Goal: Obtain resource: Obtain resource

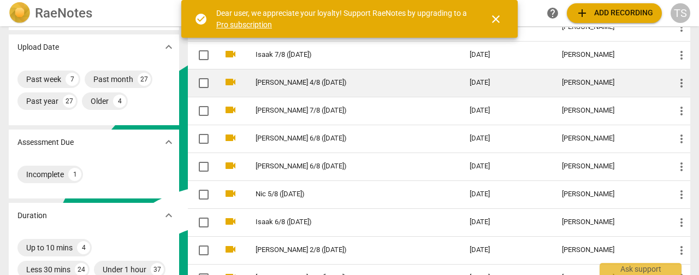
scroll to position [109, 0]
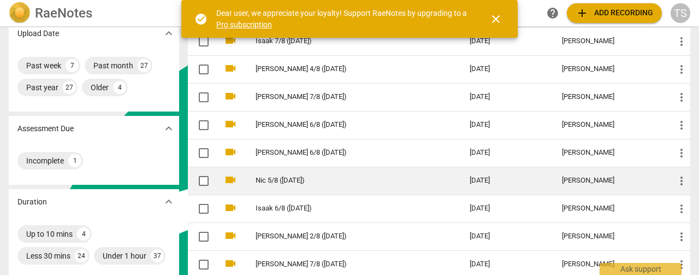
click at [332, 176] on link "Nic 5/8 ([DATE])" at bounding box center [343, 180] width 175 height 8
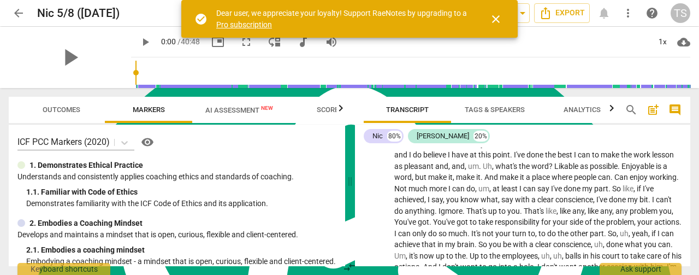
scroll to position [3330, 0]
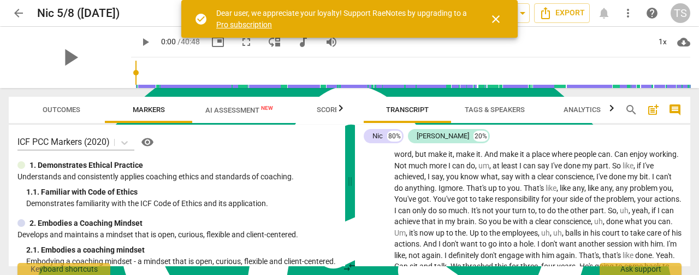
click at [496, 22] on span "close" at bounding box center [496, 19] width 13 height 13
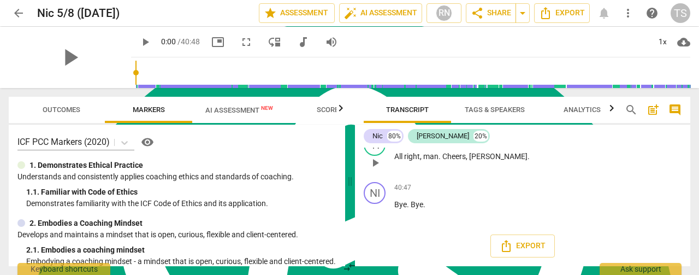
scroll to position [9247, 0]
click at [215, 108] on span "AI Assessment New" at bounding box center [239, 110] width 68 height 8
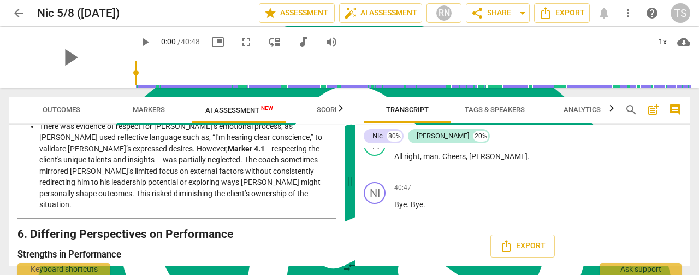
scroll to position [1467, 0]
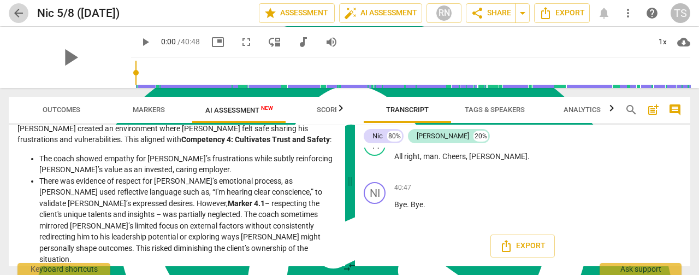
click at [15, 14] on span "arrow_back" at bounding box center [18, 13] width 13 height 13
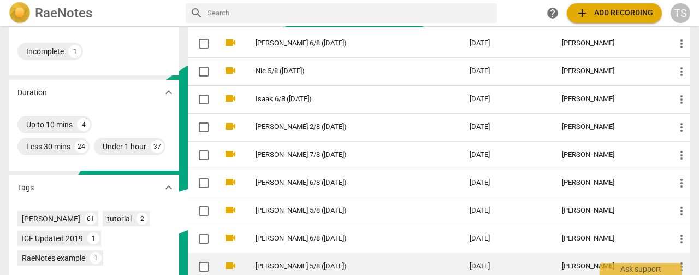
scroll to position [164, 0]
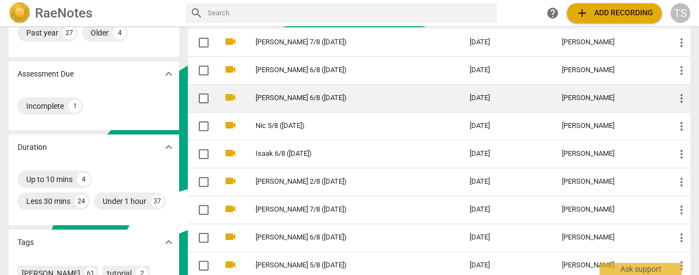
click at [268, 102] on td "[PERSON_NAME] 6/8 ([DATE])" at bounding box center [352, 98] width 219 height 28
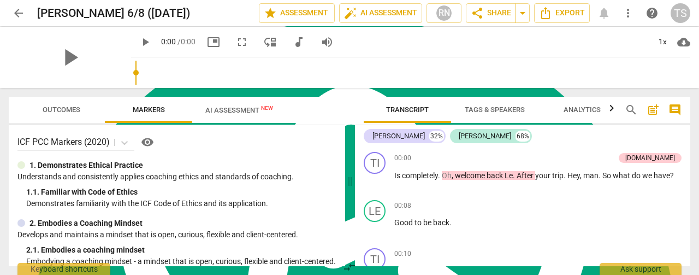
click at [244, 111] on span "AI Assessment New" at bounding box center [239, 110] width 68 height 8
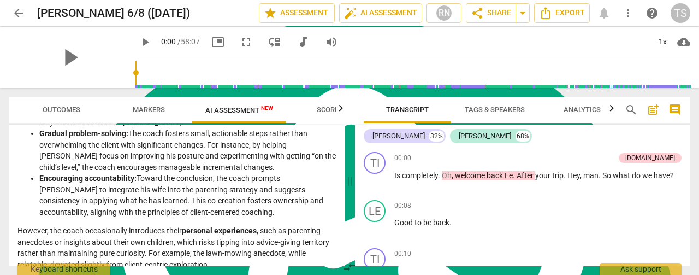
scroll to position [382, 0]
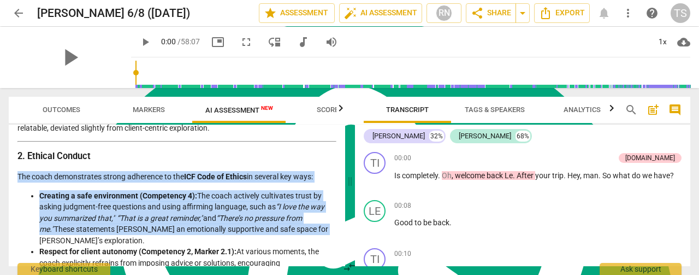
drag, startPoint x: 341, startPoint y: 160, endPoint x: 346, endPoint y: 239, distance: 79.4
type textarea "The coach demonstrates strong adherence to the ICF Code of Ethics in several ke…"
click at [346, 239] on div "Outcomes Markers AI Assessment New Scores Disclaimer: AI can make mistakes. Con…" at bounding box center [175, 181] width 350 height 187
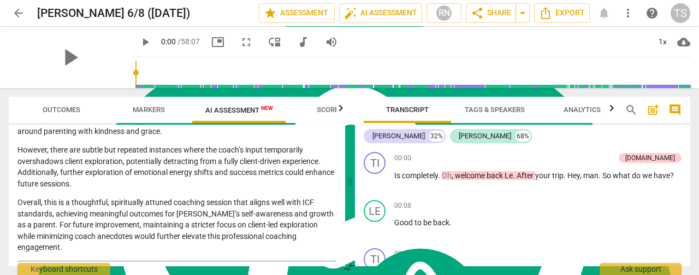
scroll to position [1656, 0]
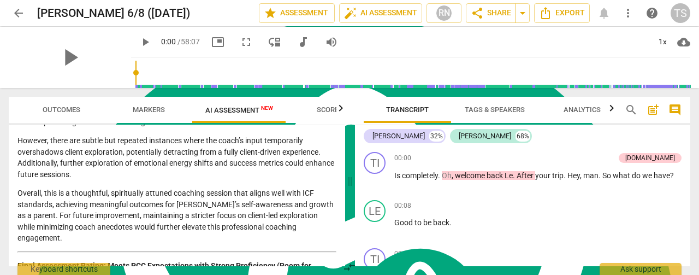
drag, startPoint x: 343, startPoint y: 262, endPoint x: 343, endPoint y: 189, distance: 73.2
click at [343, 189] on div "Outcomes Markers AI Assessment New Scores Disclaimer: AI can make mistakes. Con…" at bounding box center [349, 181] width 699 height 187
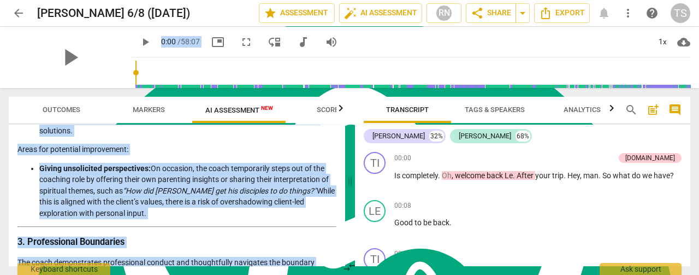
scroll to position [0, 0]
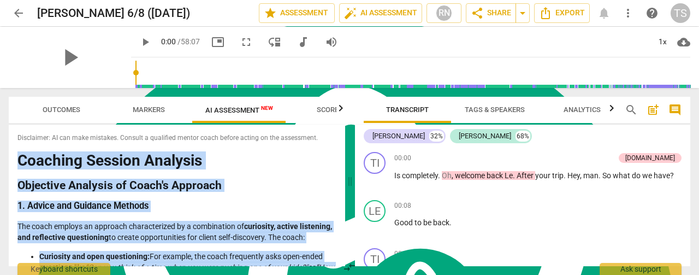
drag, startPoint x: 81, startPoint y: 255, endPoint x: 8, endPoint y: 162, distance: 118.3
click at [8, 162] on div "Outcomes Markers AI Assessment New Scores Disclaimer: AI can make mistakes. Con…" at bounding box center [175, 181] width 350 height 187
copy div "Loremips Dolorsi Ametcons Adipiscin Elitsedd ei Tempo'i Utlabore 7. Etdolo mag …"
click at [550, 8] on icon "Export" at bounding box center [545, 13] width 13 height 13
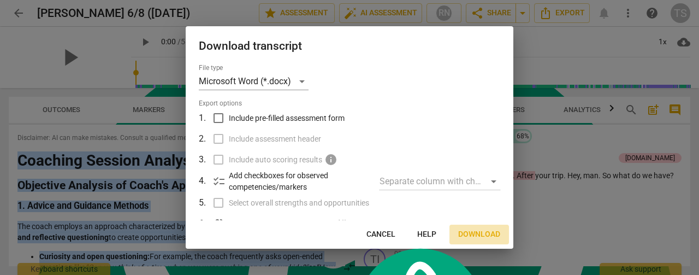
click at [484, 237] on span "Download" at bounding box center [479, 234] width 42 height 11
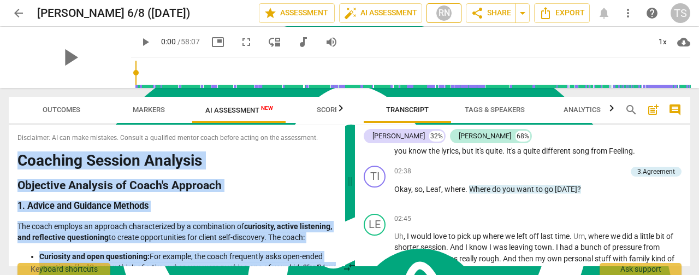
scroll to position [296, 0]
click at [19, 19] on span "arrow_back" at bounding box center [18, 13] width 13 height 13
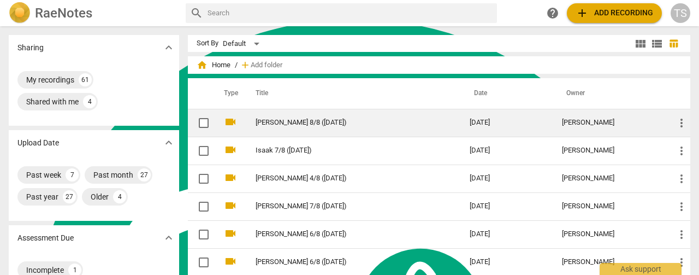
click at [259, 123] on link "[PERSON_NAME] 8/8 ([DATE])" at bounding box center [343, 123] width 175 height 8
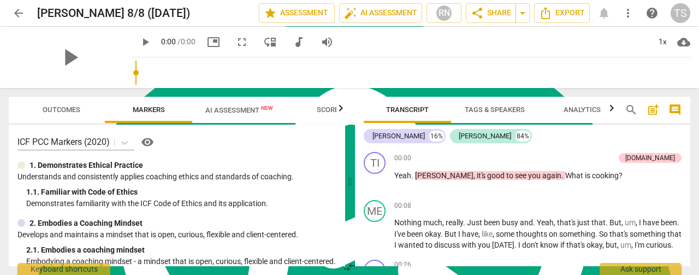
click at [241, 111] on span "AI Assessment New" at bounding box center [239, 110] width 68 height 8
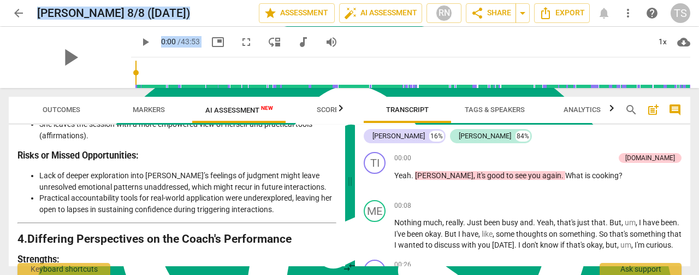
scroll to position [2322, 0]
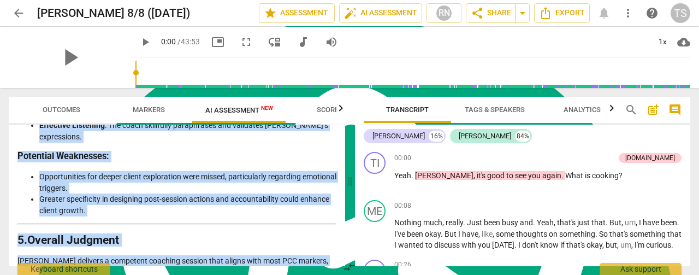
drag, startPoint x: 20, startPoint y: 163, endPoint x: 299, endPoint y: 250, distance: 293.1
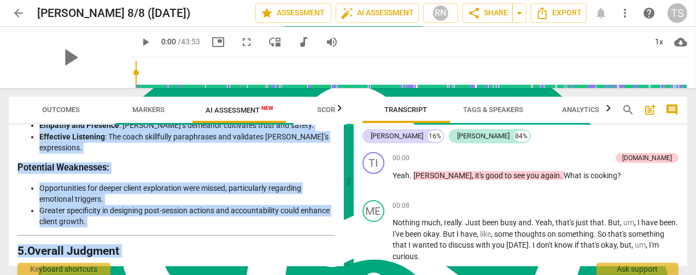
copy div "Loremips do sit Ametcons Adipisc eli Seddo'e Temporin Utlab et dol magnaaliqu e…"
click at [555, 9] on span "Export" at bounding box center [558, 13] width 46 height 13
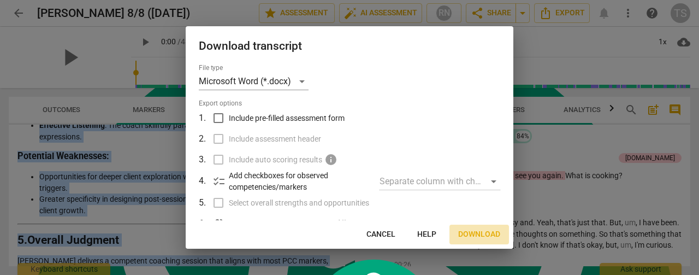
click at [483, 235] on span "Download" at bounding box center [479, 234] width 42 height 11
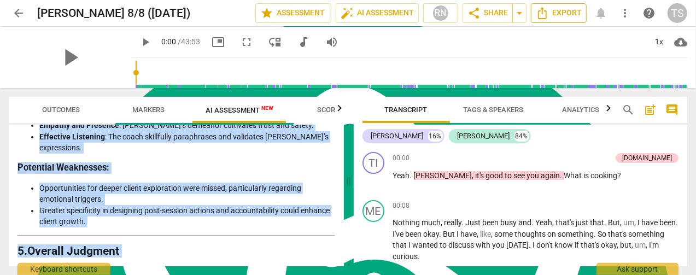
click at [575, 17] on span "Export" at bounding box center [558, 13] width 46 height 13
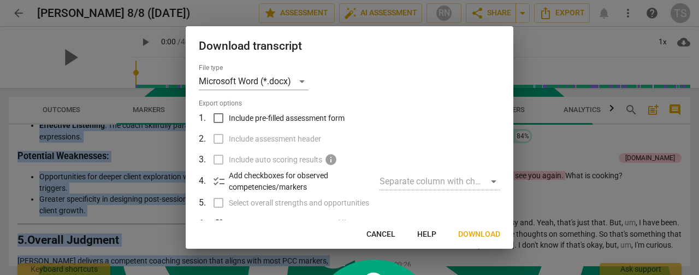
click at [491, 231] on span "Download" at bounding box center [479, 234] width 42 height 11
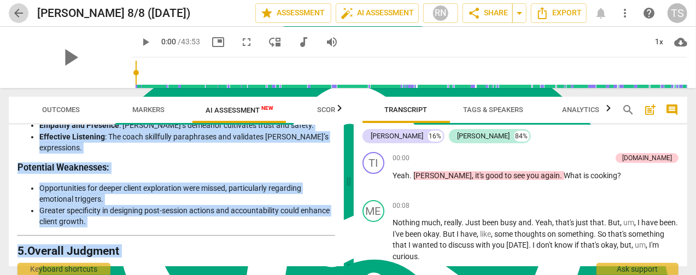
click at [18, 14] on span "arrow_back" at bounding box center [18, 13] width 13 height 13
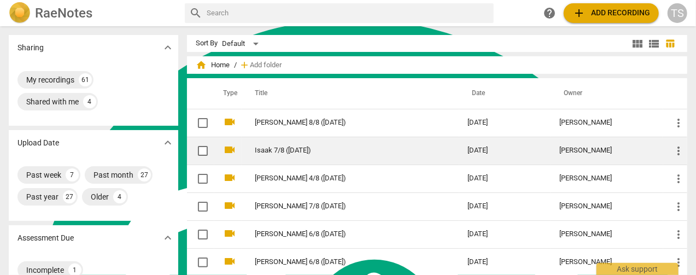
click at [285, 156] on td "Isaak 7/8 ([DATE])" at bounding box center [350, 151] width 217 height 28
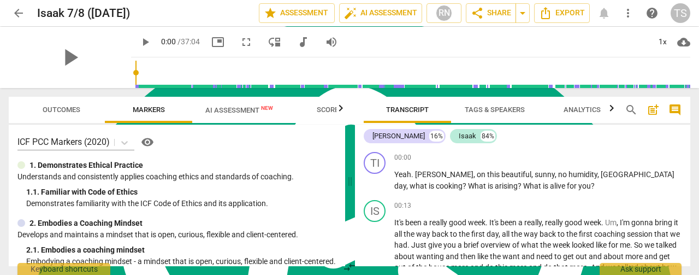
click at [232, 110] on span "AI Assessment New" at bounding box center [239, 110] width 68 height 8
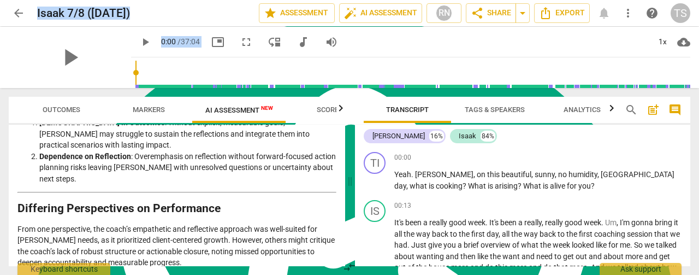
scroll to position [1969, 0]
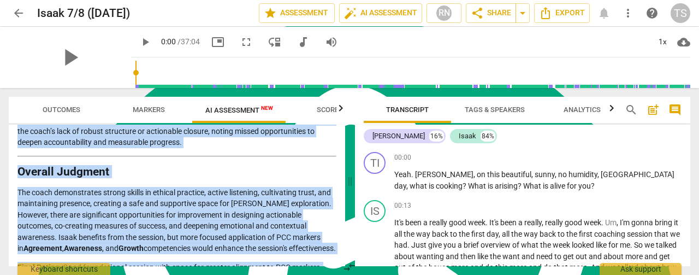
drag, startPoint x: 20, startPoint y: 164, endPoint x: 217, endPoint y: 260, distance: 219.5
click at [217, 260] on div "Disclaimer: AI can make mistakes. Consult a qualified mentor coach before actin…" at bounding box center [177, 196] width 337 height 142
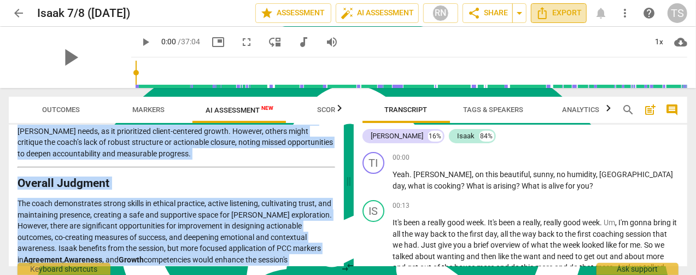
click at [555, 12] on span "Export" at bounding box center [558, 13] width 46 height 13
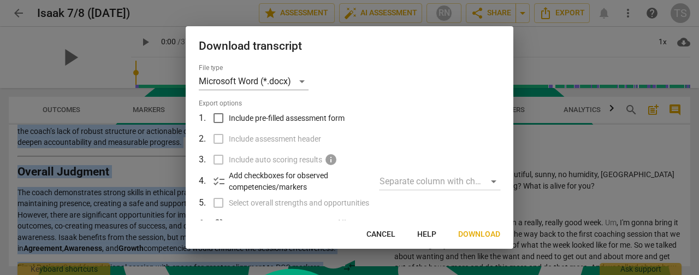
click at [475, 233] on span "Download" at bounding box center [479, 234] width 42 height 11
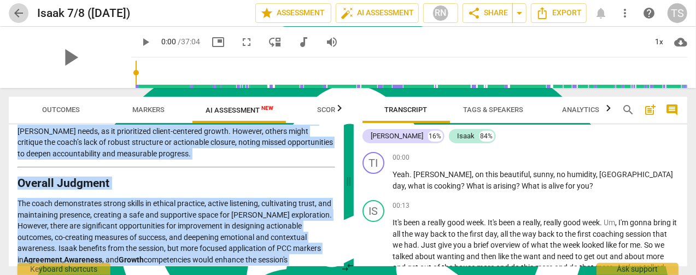
click at [13, 16] on span "arrow_back" at bounding box center [18, 13] width 13 height 13
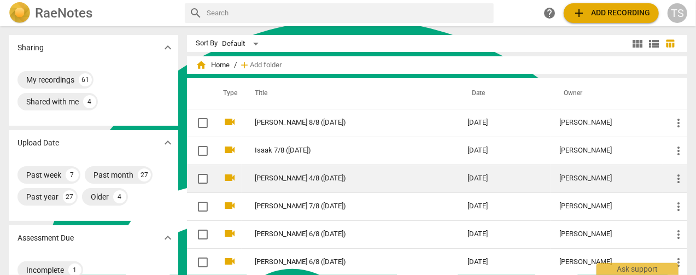
click at [267, 179] on link "[PERSON_NAME] 4/8 ([DATE])" at bounding box center [341, 178] width 173 height 8
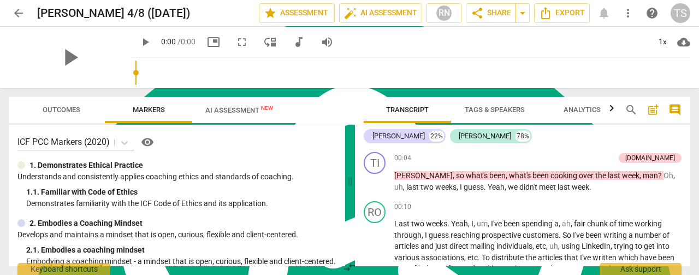
click at [225, 48] on div "play_arrow 0:00 / 0:00 picture_in_picture fullscreen move_down audiotrack volum…" at bounding box center [236, 42] width 210 height 20
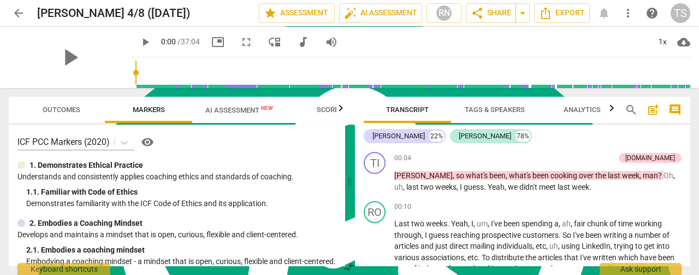
click at [234, 107] on span "AI Assessment New" at bounding box center [239, 110] width 68 height 8
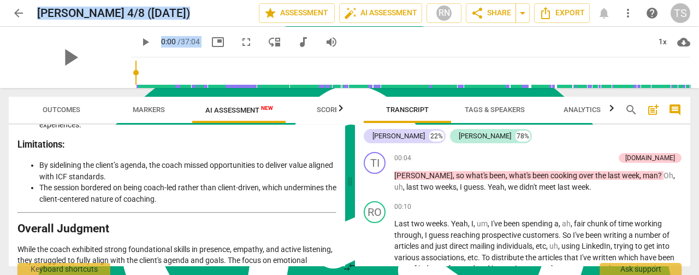
scroll to position [2344, 0]
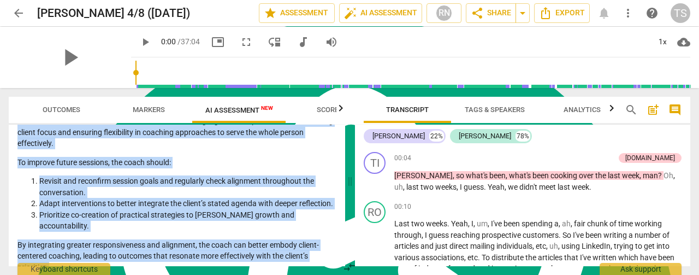
drag, startPoint x: 19, startPoint y: 163, endPoint x: 196, endPoint y: 260, distance: 202.0
click at [196, 260] on div "Disclaimer: AI can make mistakes. Consult a qualified mentor coach before actin…" at bounding box center [177, 196] width 337 height 142
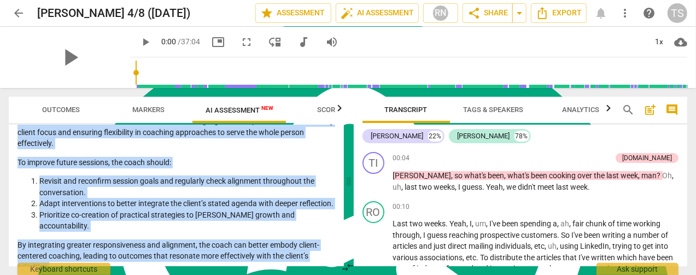
copy div "Loremips Dolorsi Ametcons Adipi el SED DOE Tempori (8350) Utla etdolore magnaal…"
click at [558, 16] on span "Export" at bounding box center [558, 13] width 46 height 13
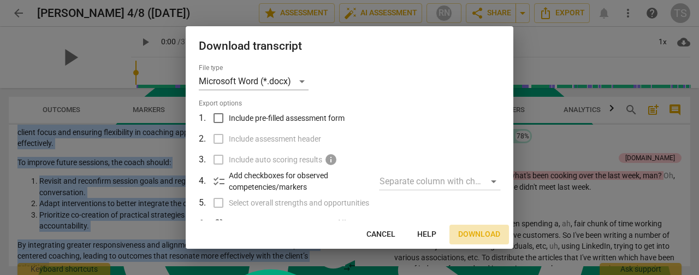
click at [467, 241] on button "Download" at bounding box center [480, 235] width 60 height 20
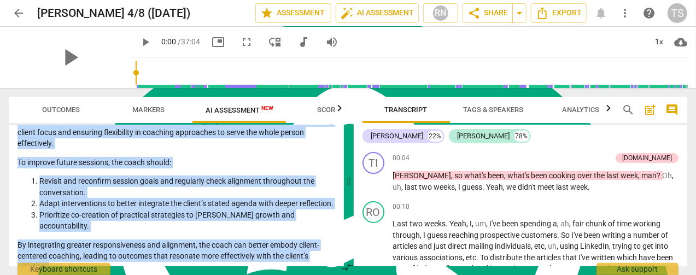
click at [11, 15] on span "arrow_back" at bounding box center [19, 13] width 20 height 13
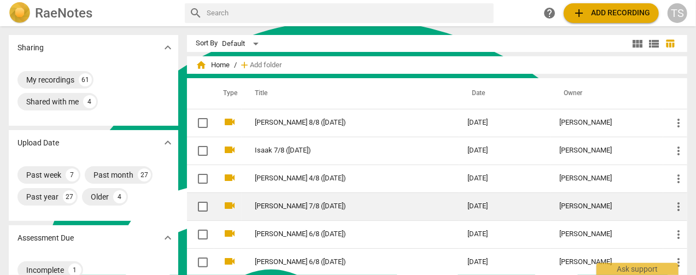
click at [283, 210] on td "[PERSON_NAME] 7/8 ([DATE])" at bounding box center [350, 206] width 217 height 28
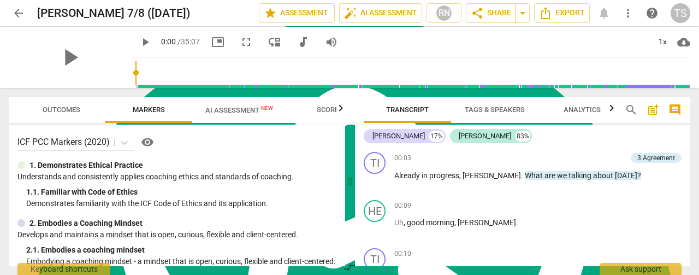
click at [229, 114] on span "AI Assessment New" at bounding box center [239, 110] width 68 height 8
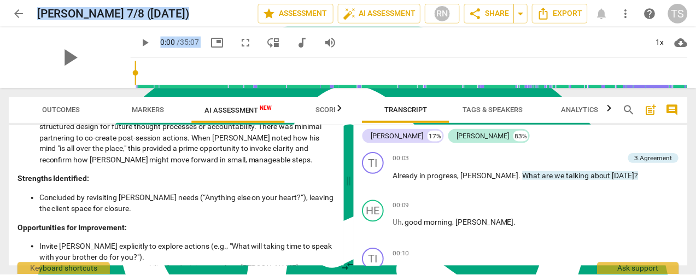
scroll to position [2405, 0]
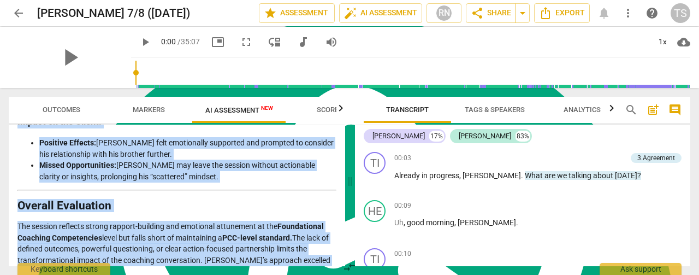
drag, startPoint x: 20, startPoint y: 160, endPoint x: 274, endPoint y: 257, distance: 272.1
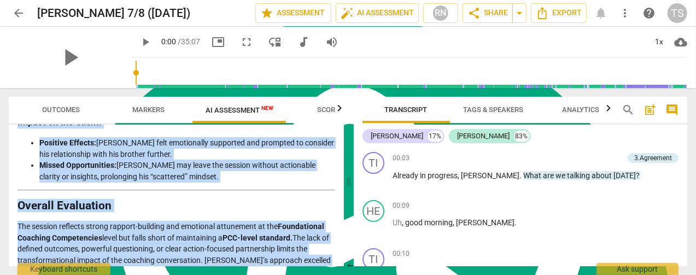
copy div "Detailed Analysis of the Coach's Approach Using ICF PCC Markers Framework The c…"
click at [561, 9] on span "Export" at bounding box center [558, 13] width 46 height 13
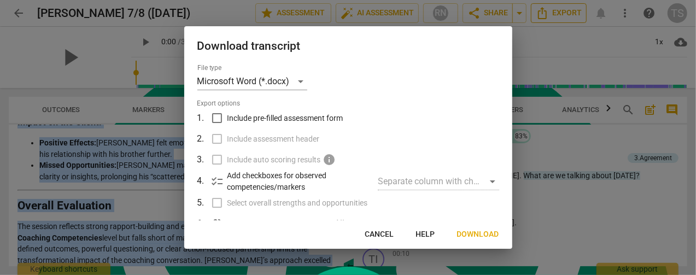
scroll to position [2405, 0]
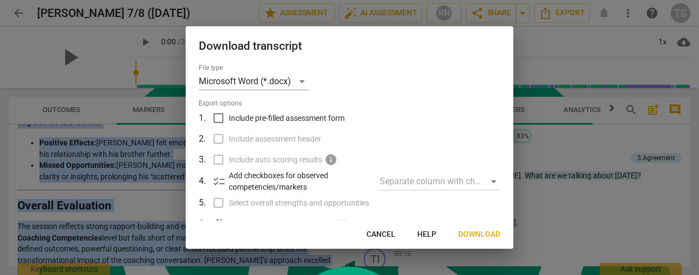
click at [485, 235] on span "Download" at bounding box center [479, 234] width 42 height 11
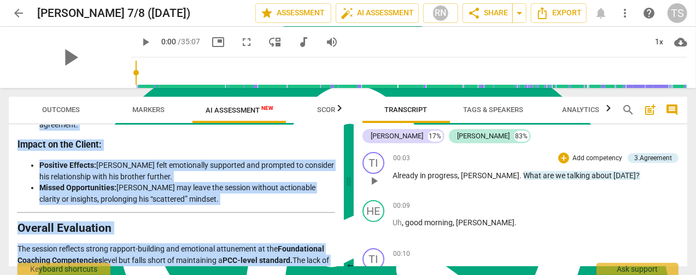
scroll to position [2428, 0]
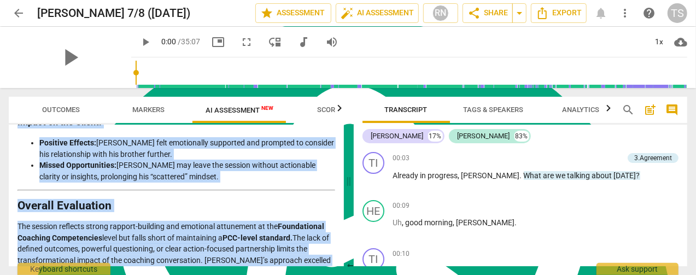
click at [13, 17] on span "arrow_back" at bounding box center [18, 13] width 13 height 13
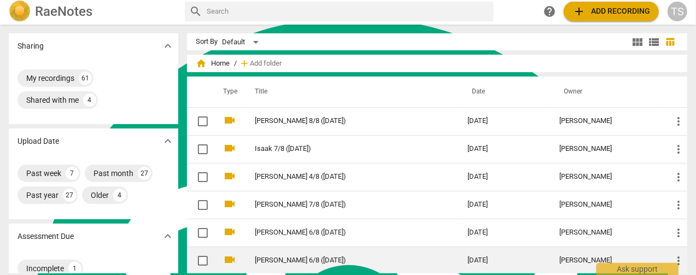
scroll to position [8, 0]
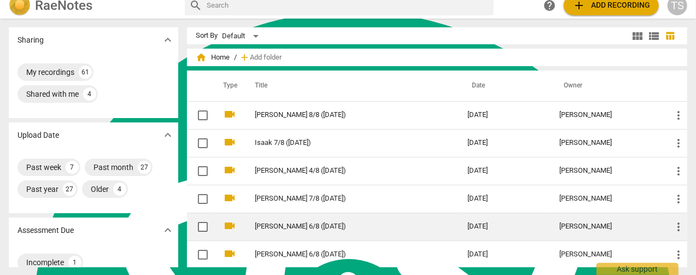
click at [279, 225] on link "[PERSON_NAME] 6/8 ([DATE])" at bounding box center [341, 226] width 173 height 8
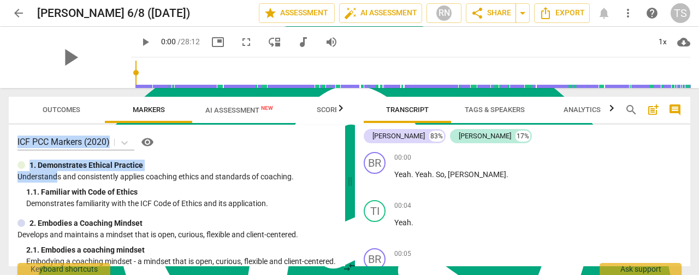
drag, startPoint x: 15, startPoint y: 142, endPoint x: 58, endPoint y: 174, distance: 53.9
click at [58, 174] on div "ICF PCC Markers (2020) visibility 1. Demonstrates Ethical Practice Understands …" at bounding box center [177, 196] width 337 height 142
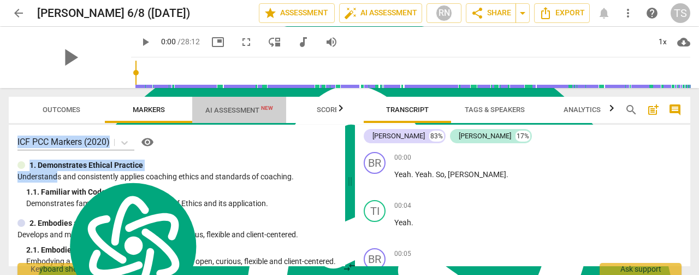
click at [233, 116] on span "AI Assessment New" at bounding box center [239, 110] width 94 height 16
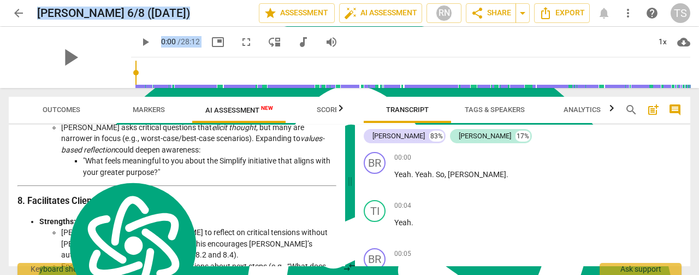
scroll to position [2004, 0]
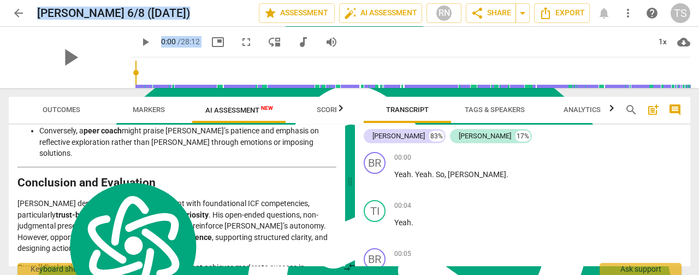
drag, startPoint x: 20, startPoint y: 160, endPoint x: 156, endPoint y: 267, distance: 173.9
click at [156, 268] on div "Outcomes Markers AI Assessment New Scores Disclaimer: AI can make mistakes. Con…" at bounding box center [175, 181] width 350 height 187
copy div "Loremips dol Sitametco Adipisci el sed Doeiusmo Tempori Utlabore Etdo magnaali …"
click at [554, 19] on span "Export" at bounding box center [562, 13] width 46 height 13
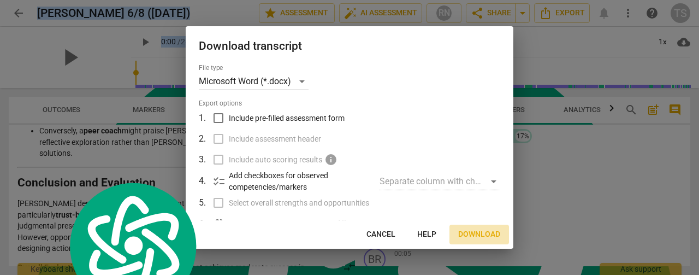
click at [476, 233] on span "Download" at bounding box center [479, 234] width 42 height 11
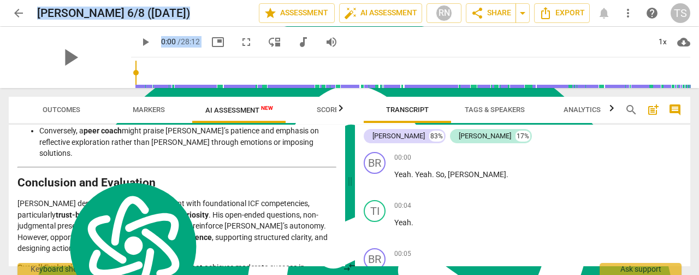
click at [20, 13] on span "arrow_back" at bounding box center [18, 13] width 13 height 13
